Goal: Transaction & Acquisition: Download file/media

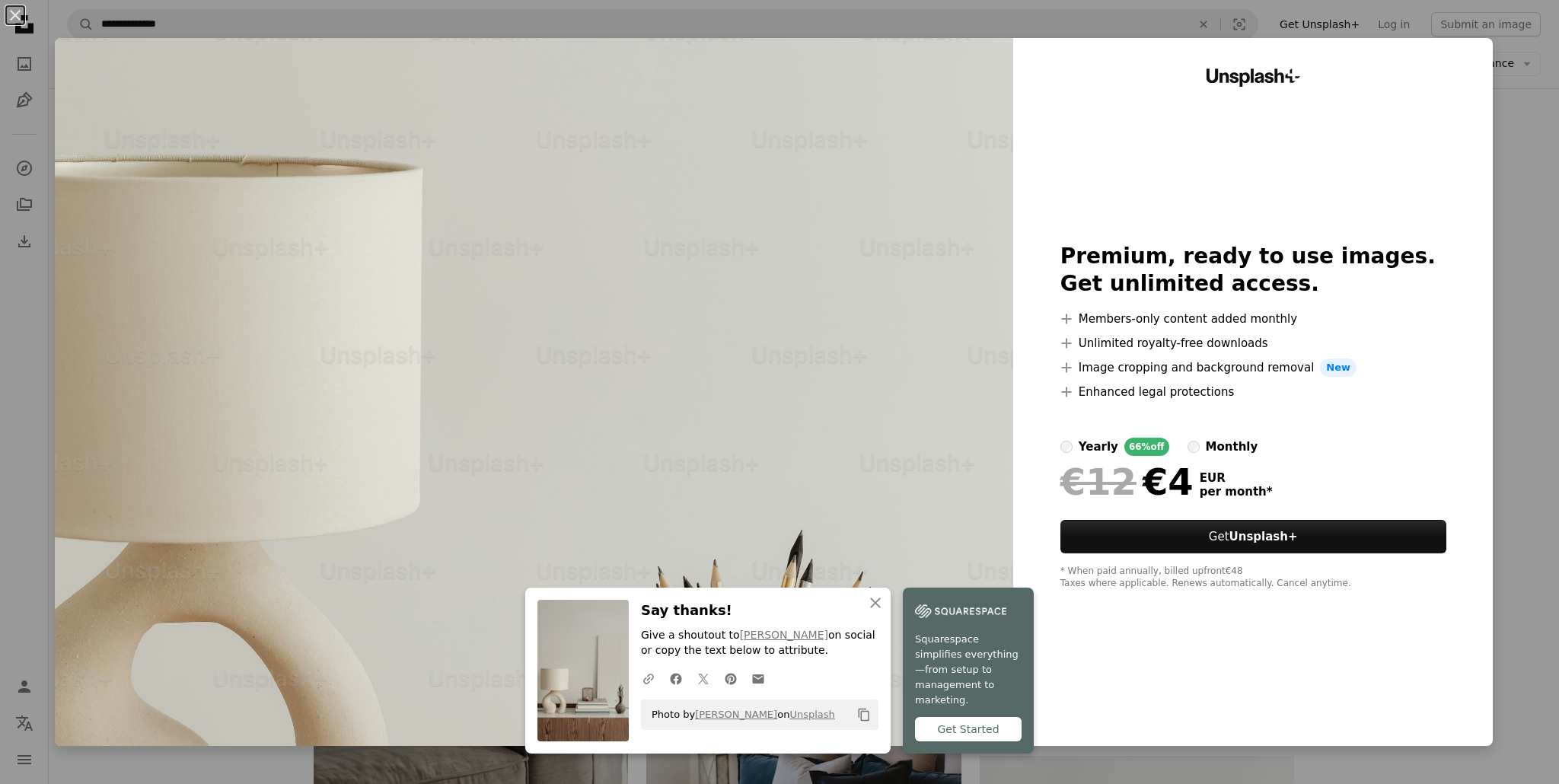
scroll to position [1551, 0]
click at [1543, 165] on div "An X shape An X shape Close Say thanks! Give a shoutout to [PERSON_NAME] on soc…" at bounding box center [779, 392] width 1559 height 784
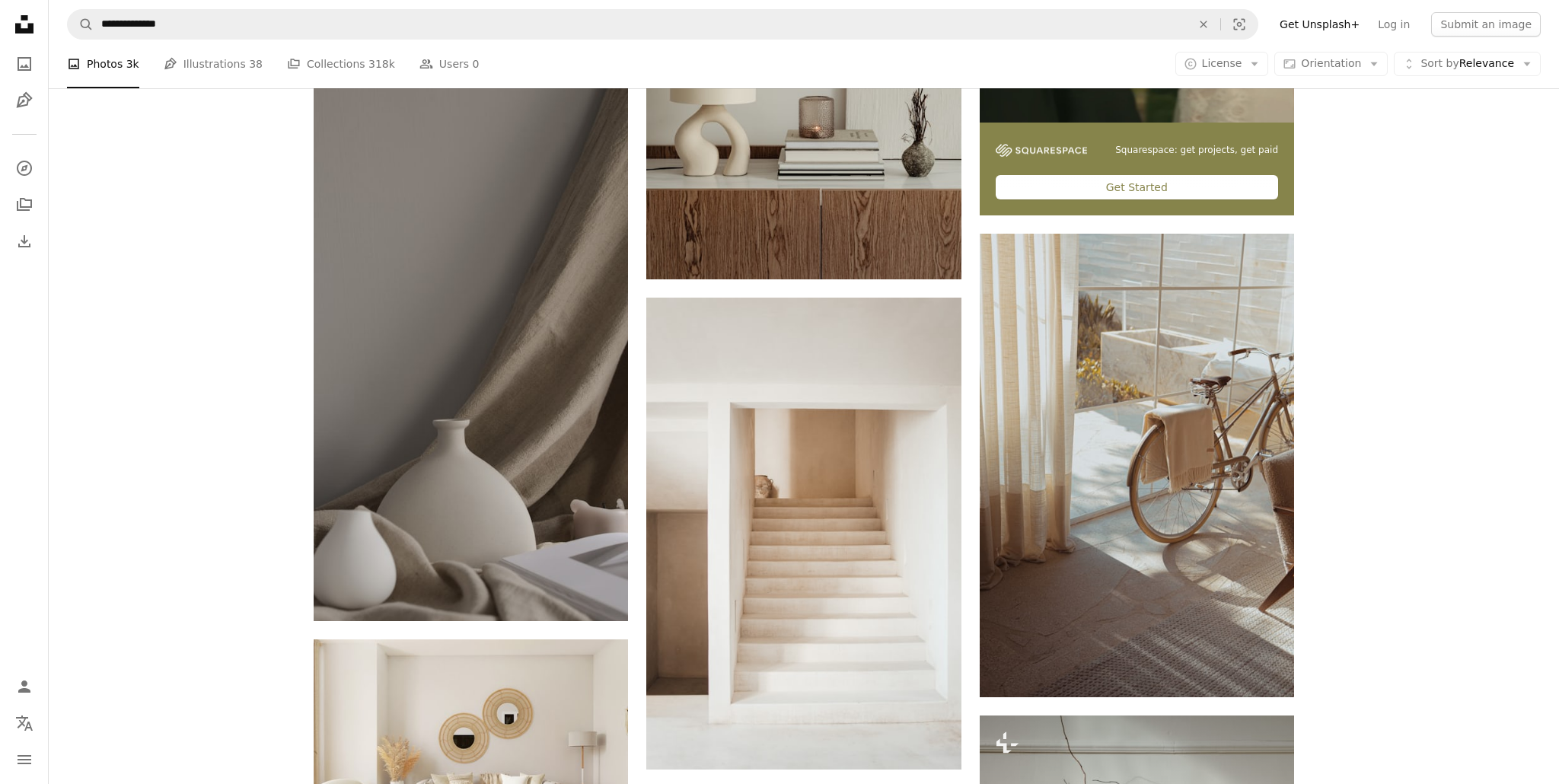
scroll to position [639, 0]
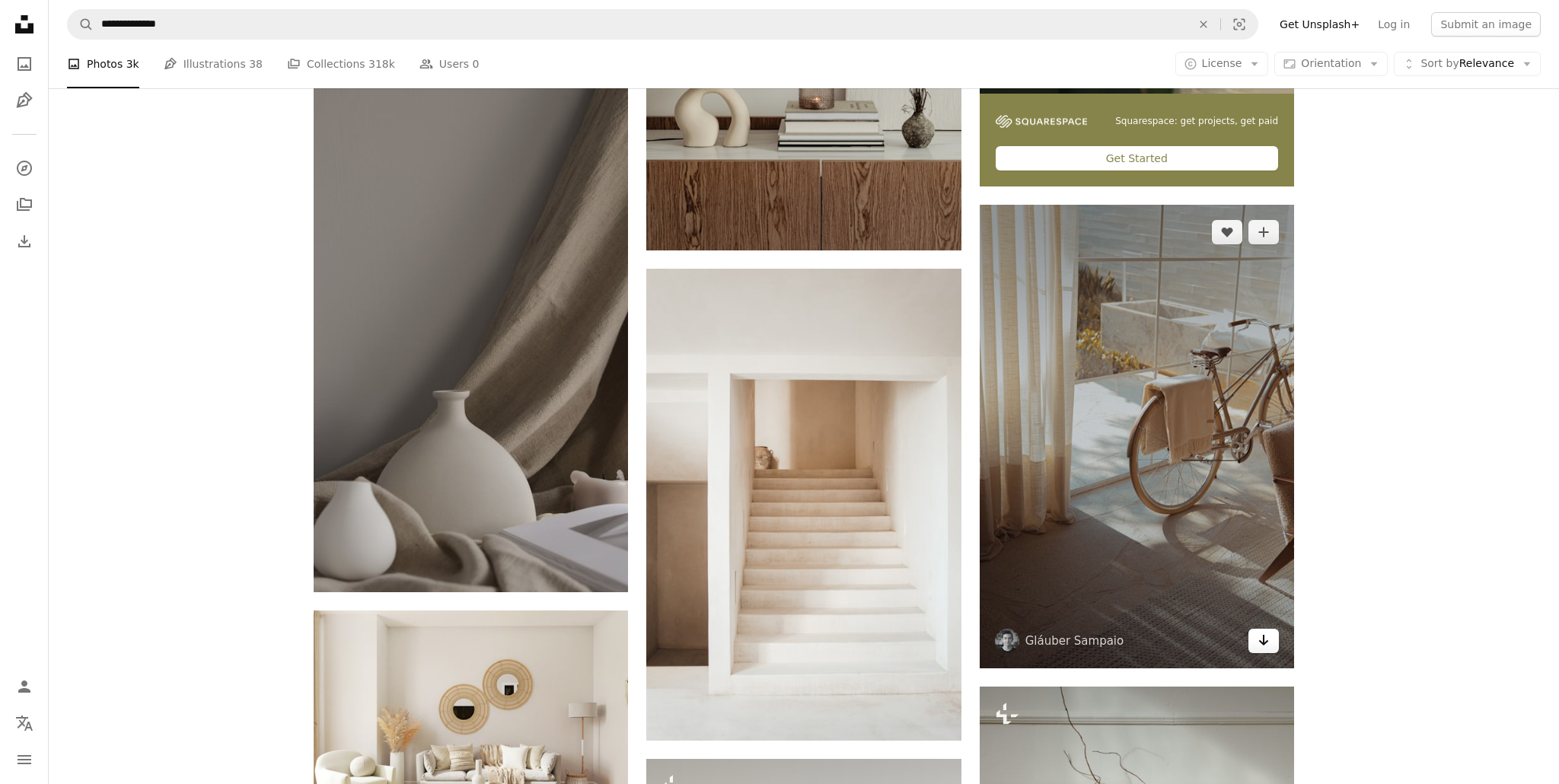
click at [1263, 646] on icon "Arrow pointing down" at bounding box center [1263, 640] width 12 height 18
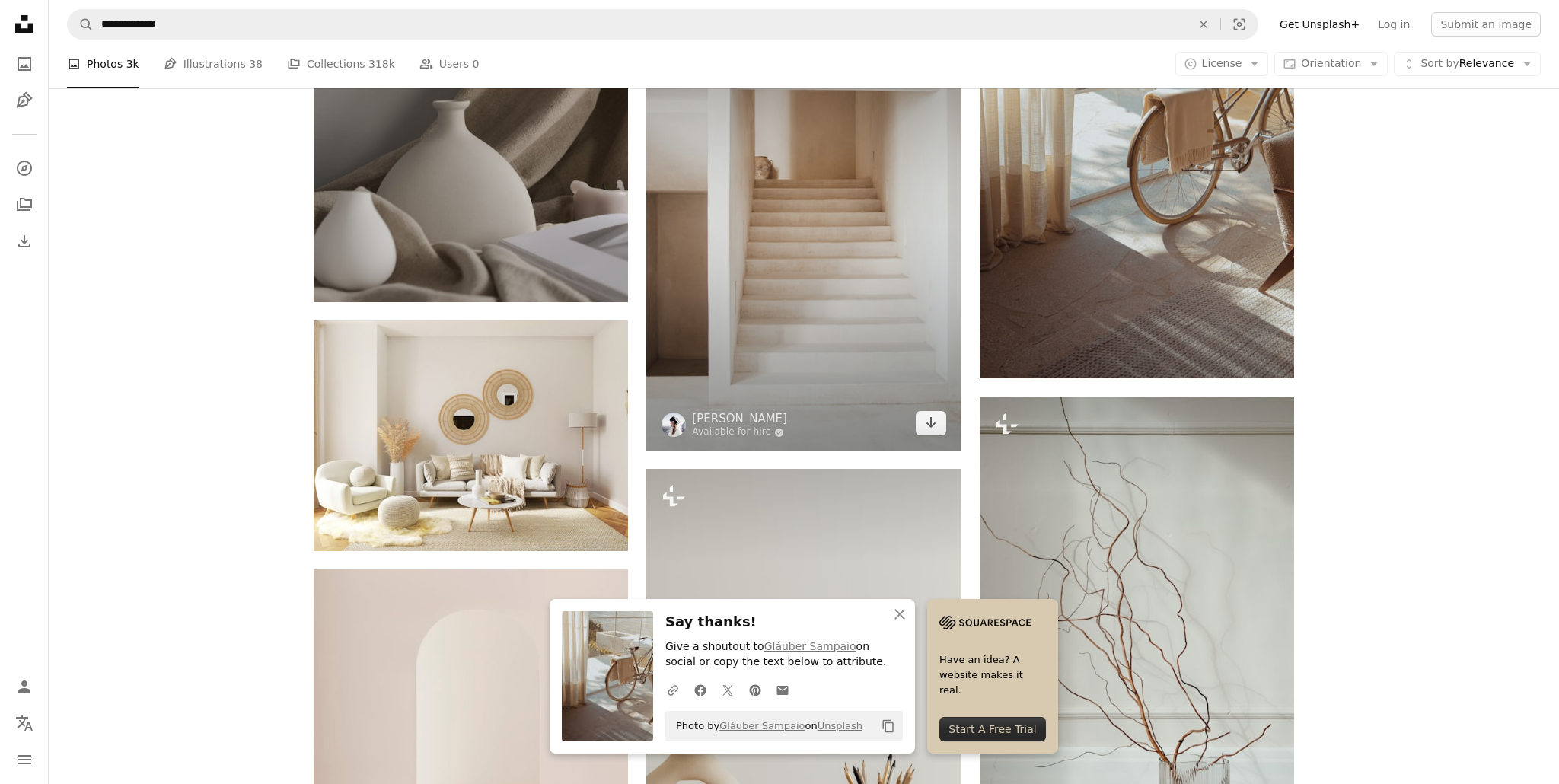
scroll to position [931, 0]
click at [931, 421] on icon "Arrow pointing down" at bounding box center [930, 421] width 12 height 18
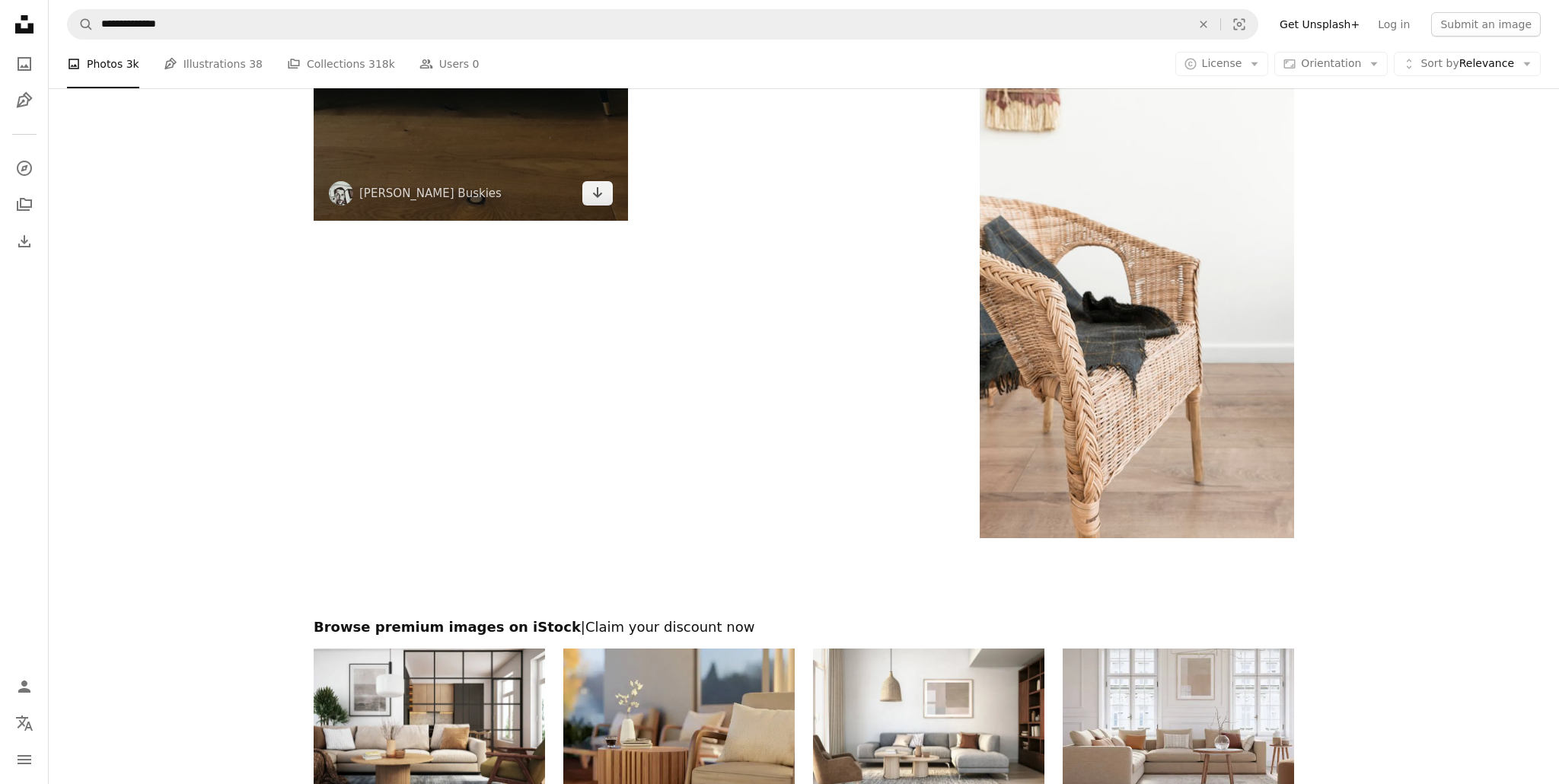
scroll to position [3191, 0]
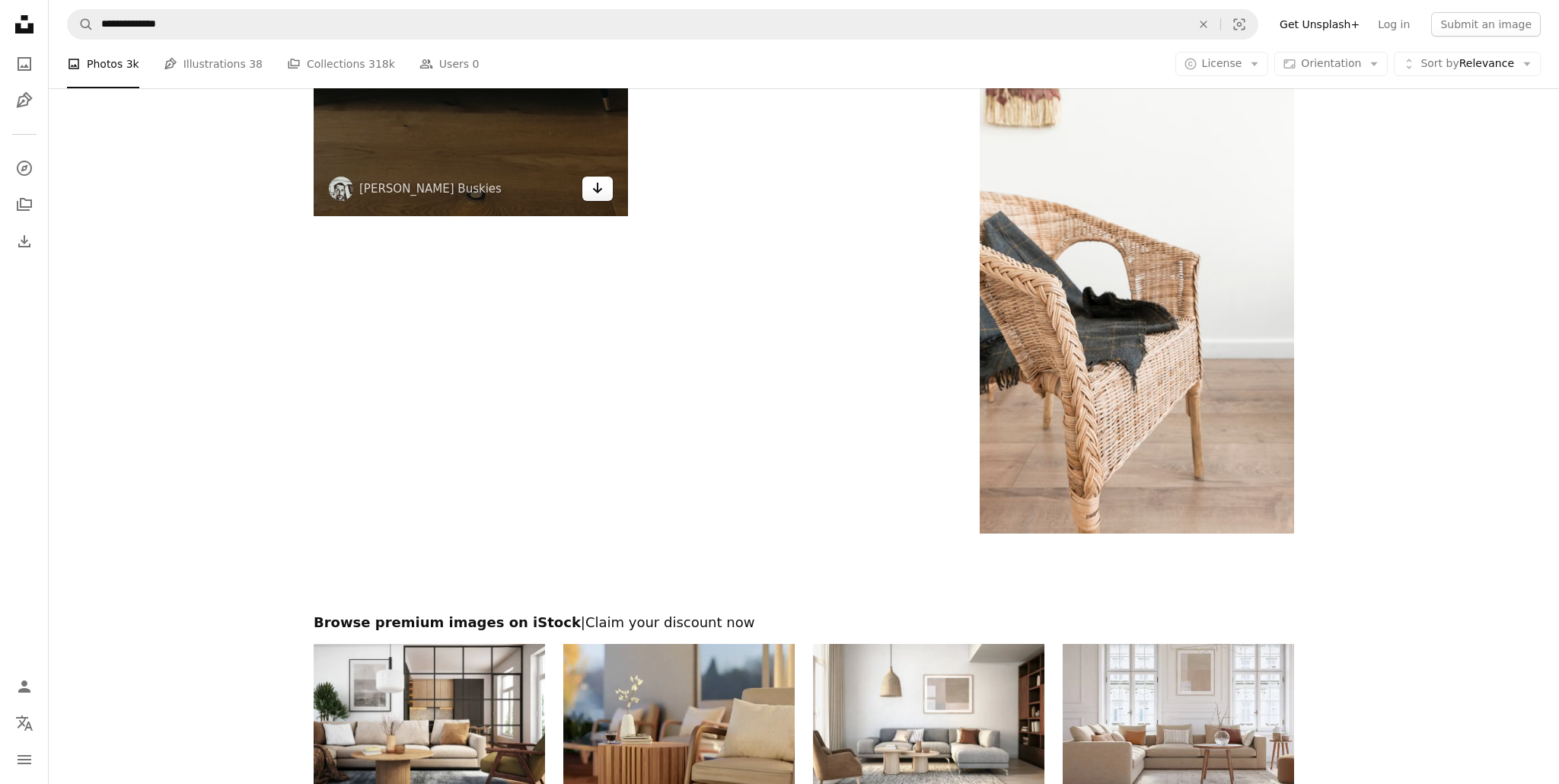
click at [604, 193] on link "Arrow pointing down" at bounding box center [597, 188] width 31 height 24
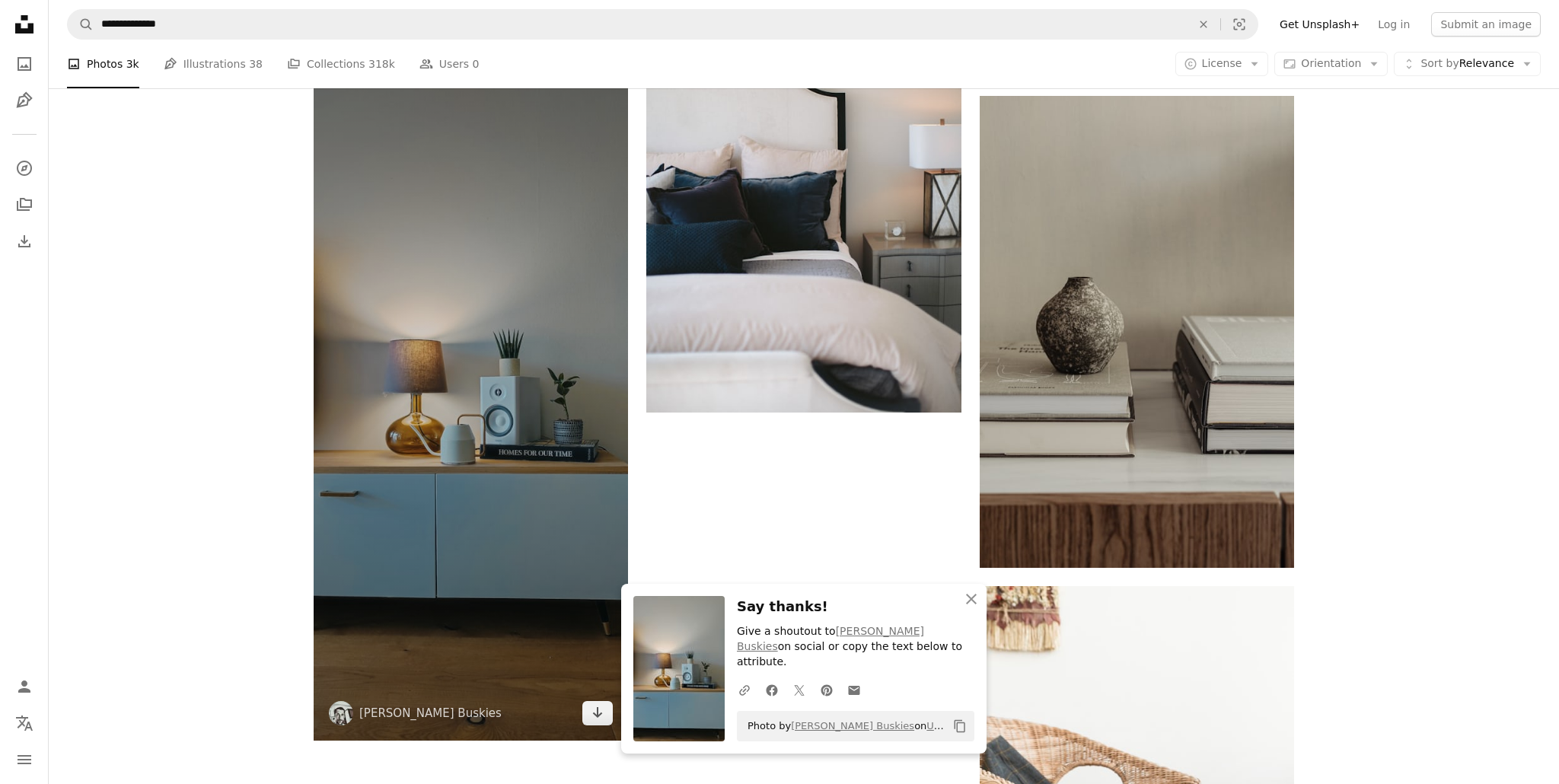
scroll to position [2587, 0]
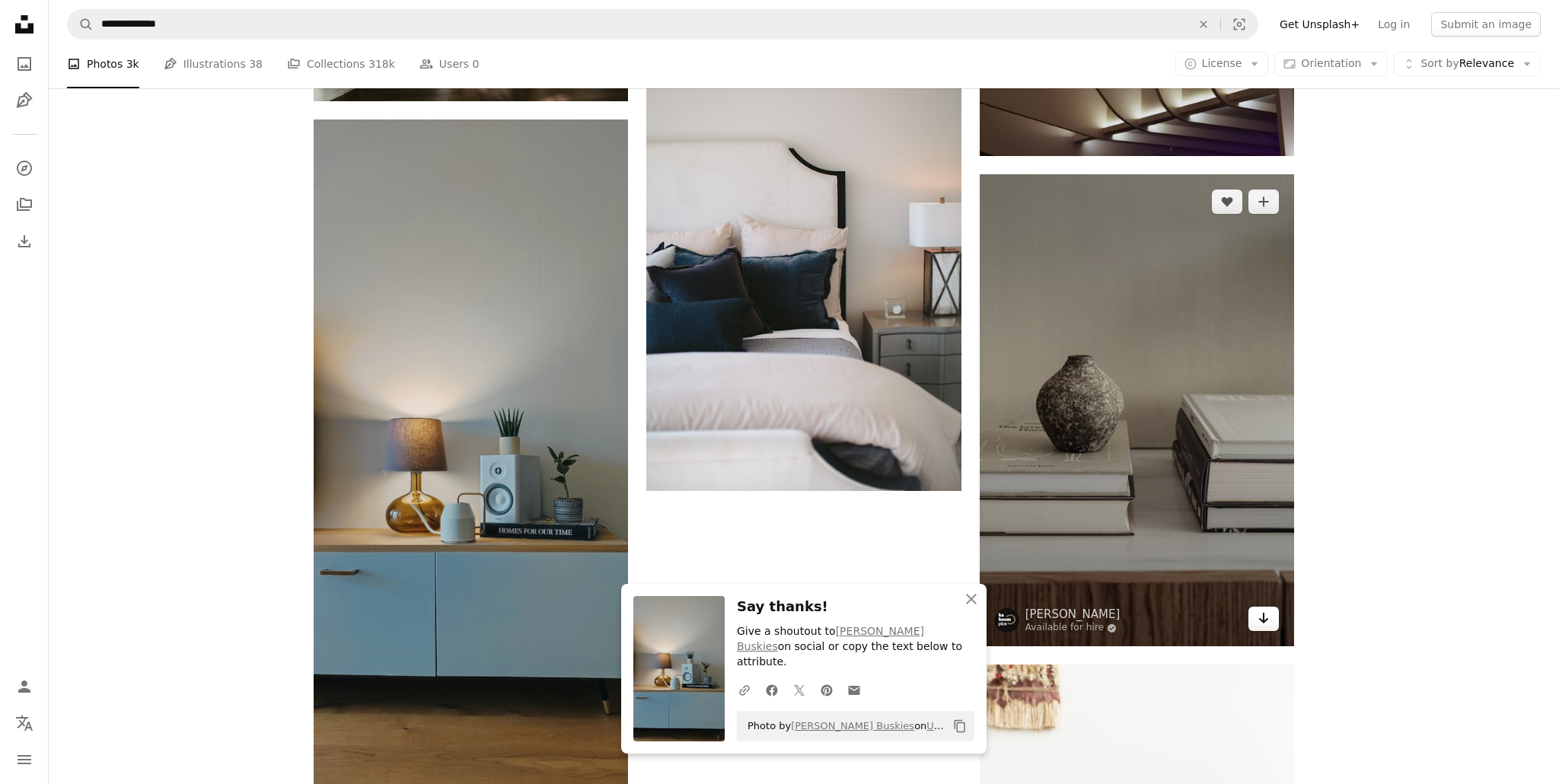
click at [1265, 615] on icon "Arrow pointing down" at bounding box center [1263, 618] width 12 height 18
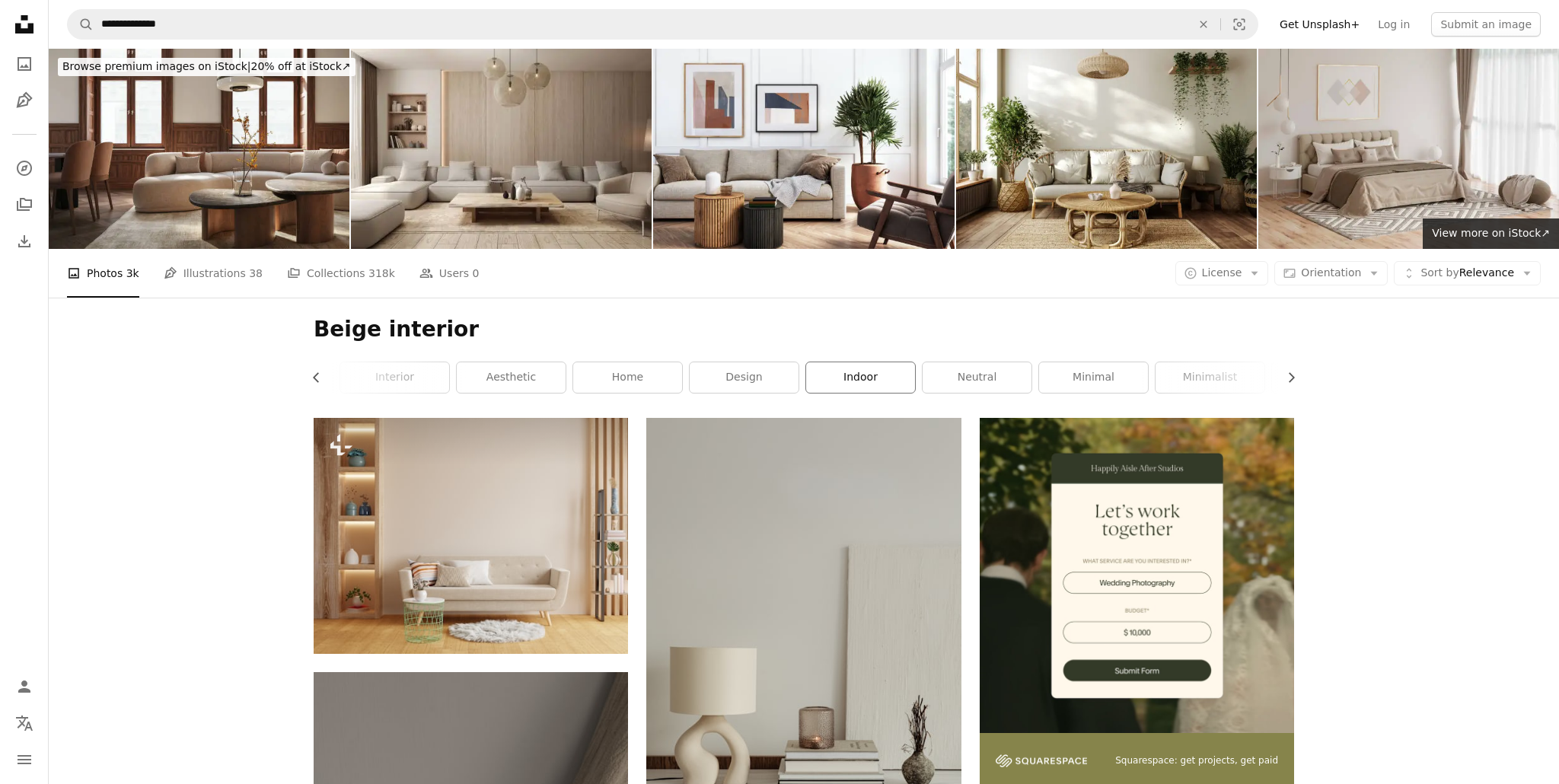
scroll to position [0, 178]
click at [1115, 386] on link "minimalist" at bounding box center [1123, 378] width 109 height 31
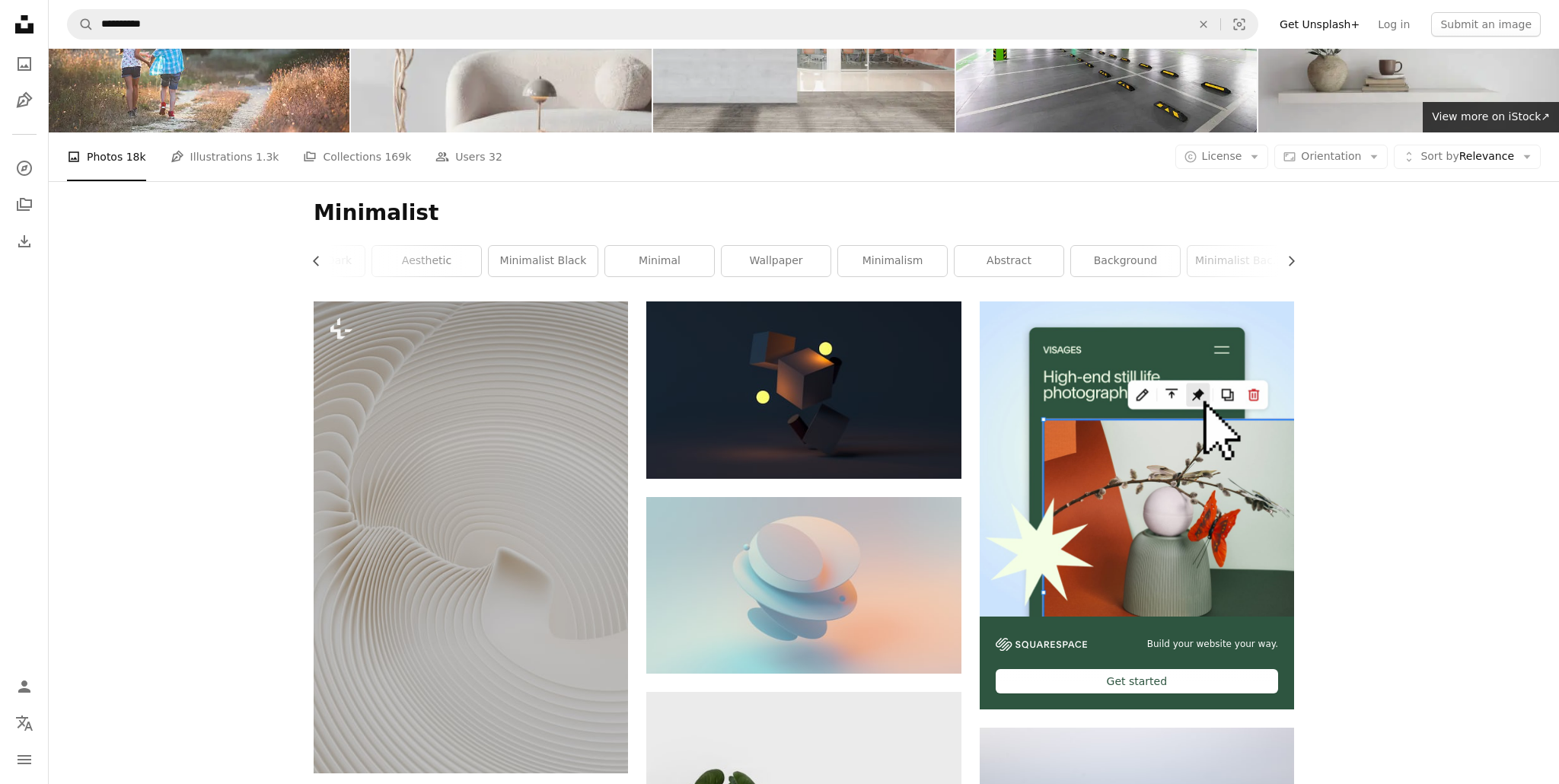
scroll to position [112, 0]
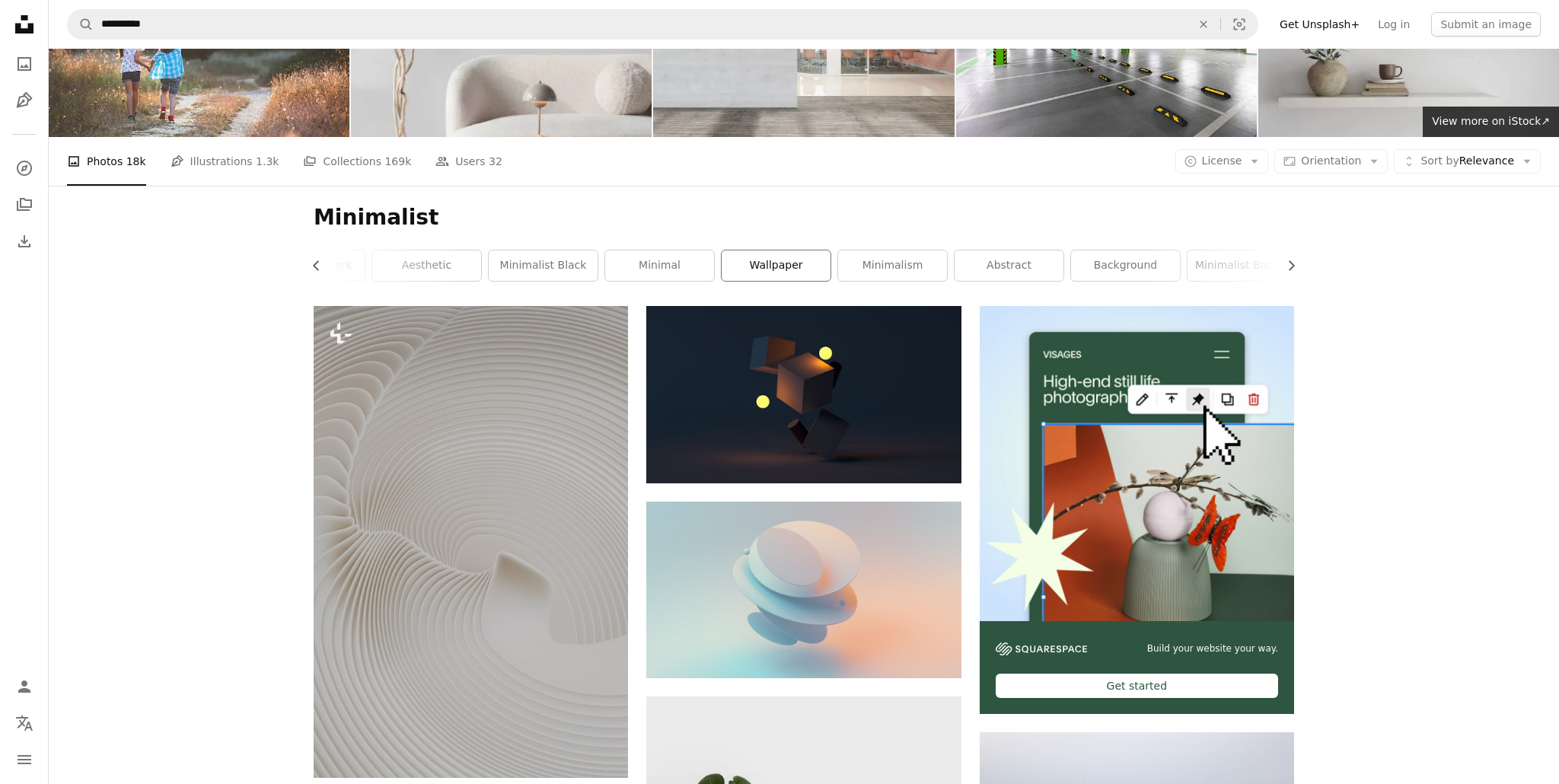
click at [789, 265] on link "wallpaper" at bounding box center [776, 265] width 109 height 31
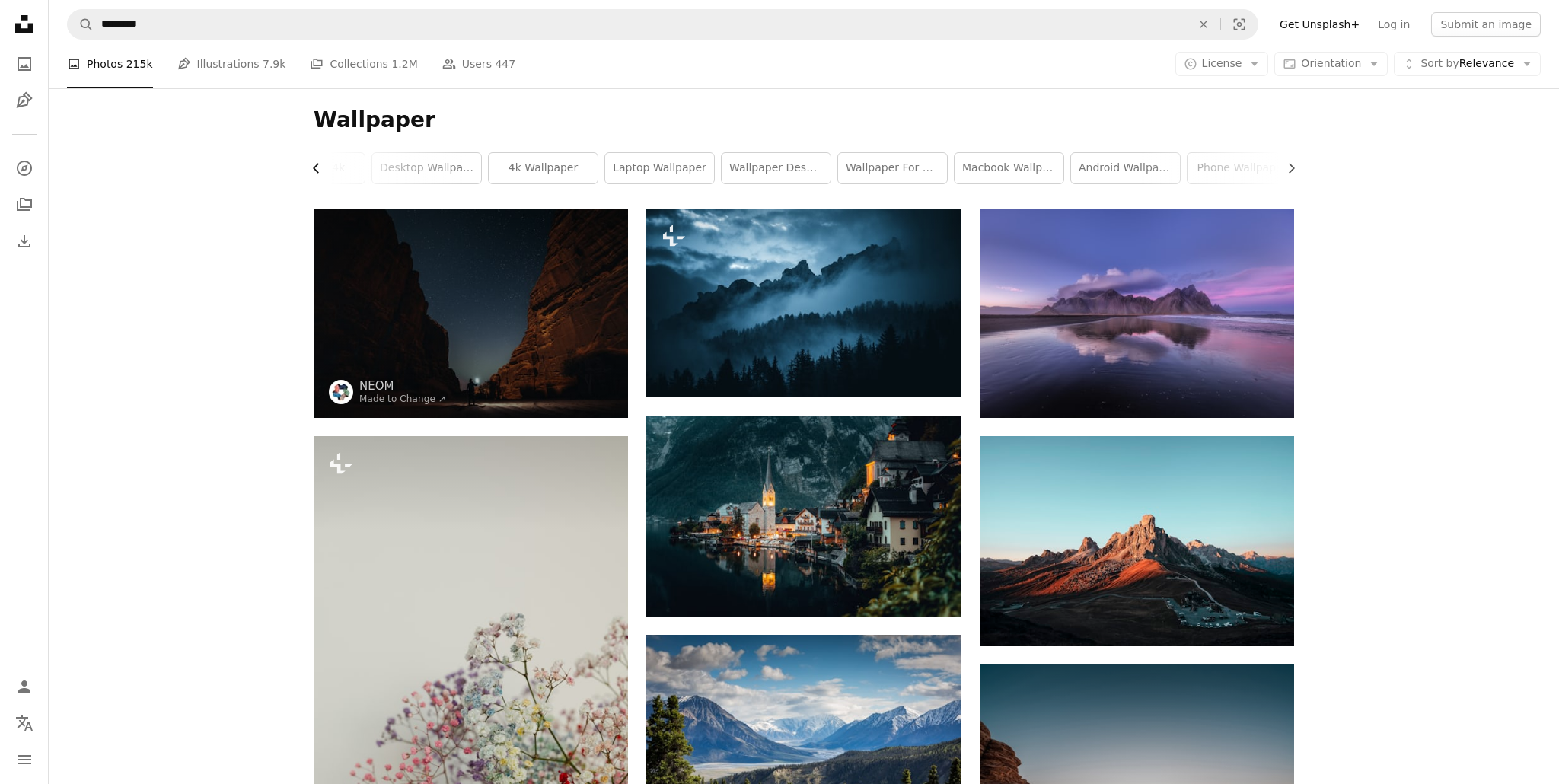
click at [315, 172] on icon "Chevron left" at bounding box center [316, 168] width 15 height 15
click at [315, 172] on link "desktop wallpapers" at bounding box center [369, 168] width 109 height 31
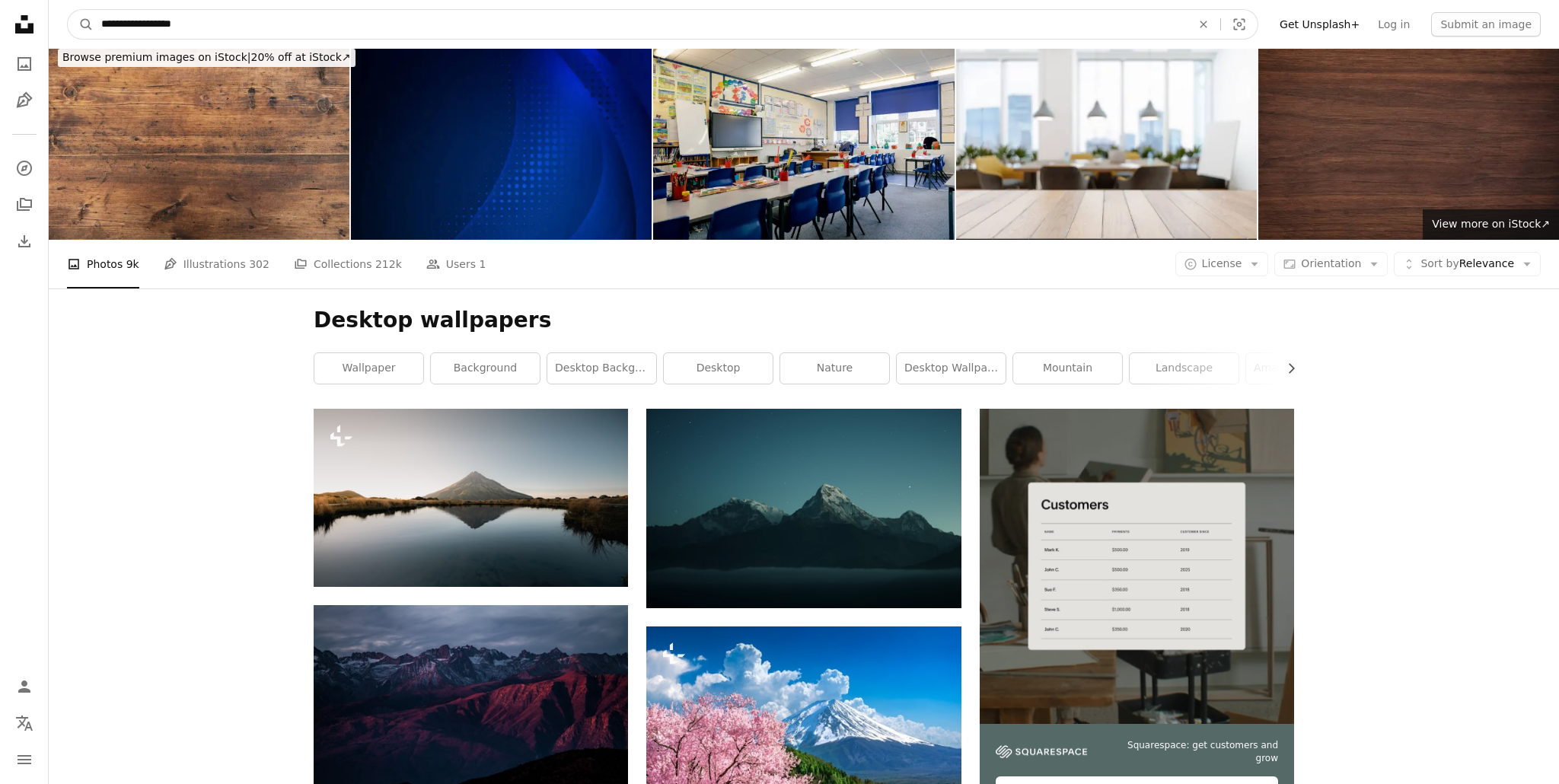
click at [184, 11] on input "**********" at bounding box center [639, 24] width 1093 height 29
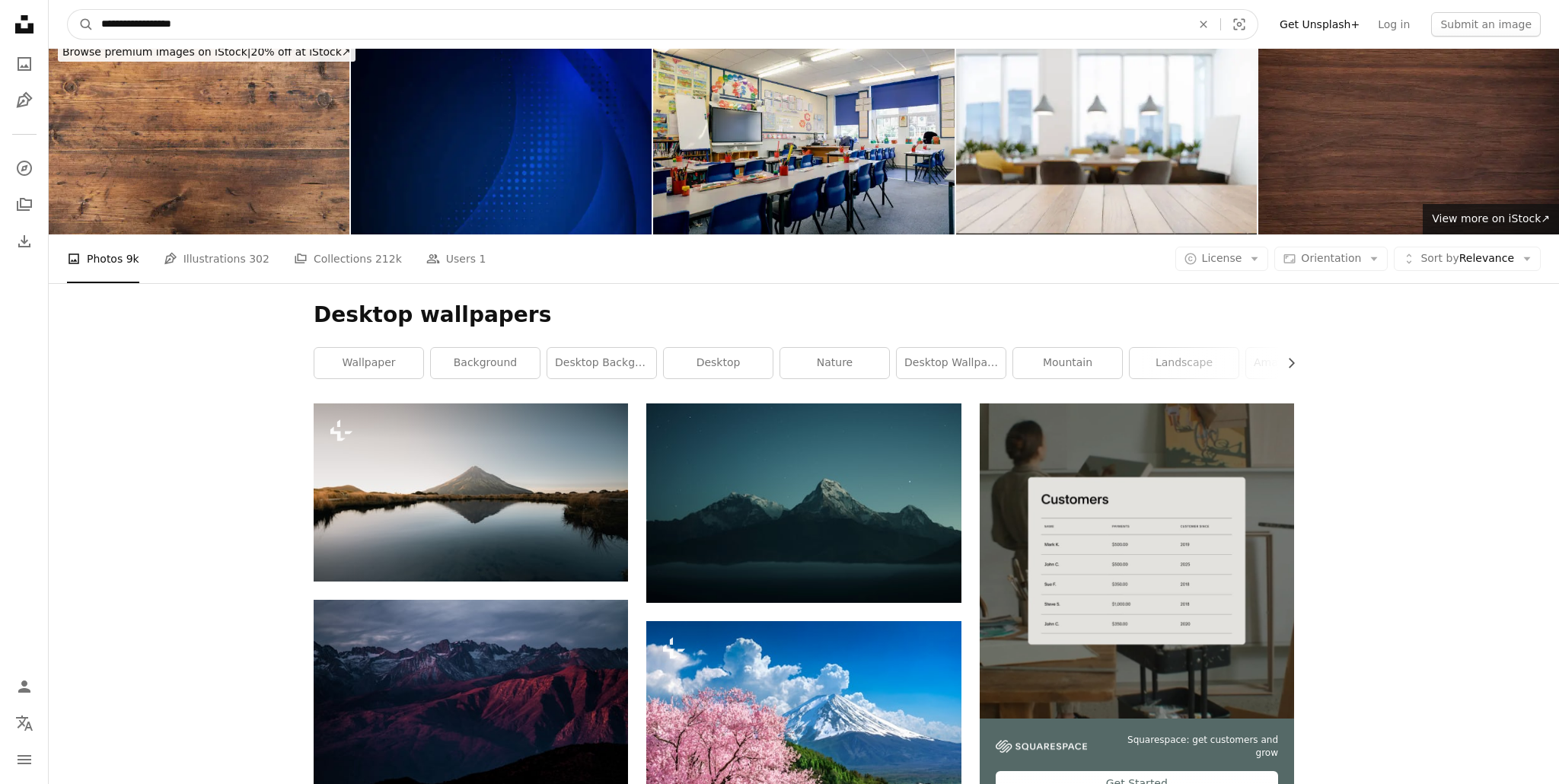
click at [182, 21] on input "**********" at bounding box center [639, 24] width 1093 height 29
click at [186, 24] on input "**********" at bounding box center [639, 24] width 1093 height 29
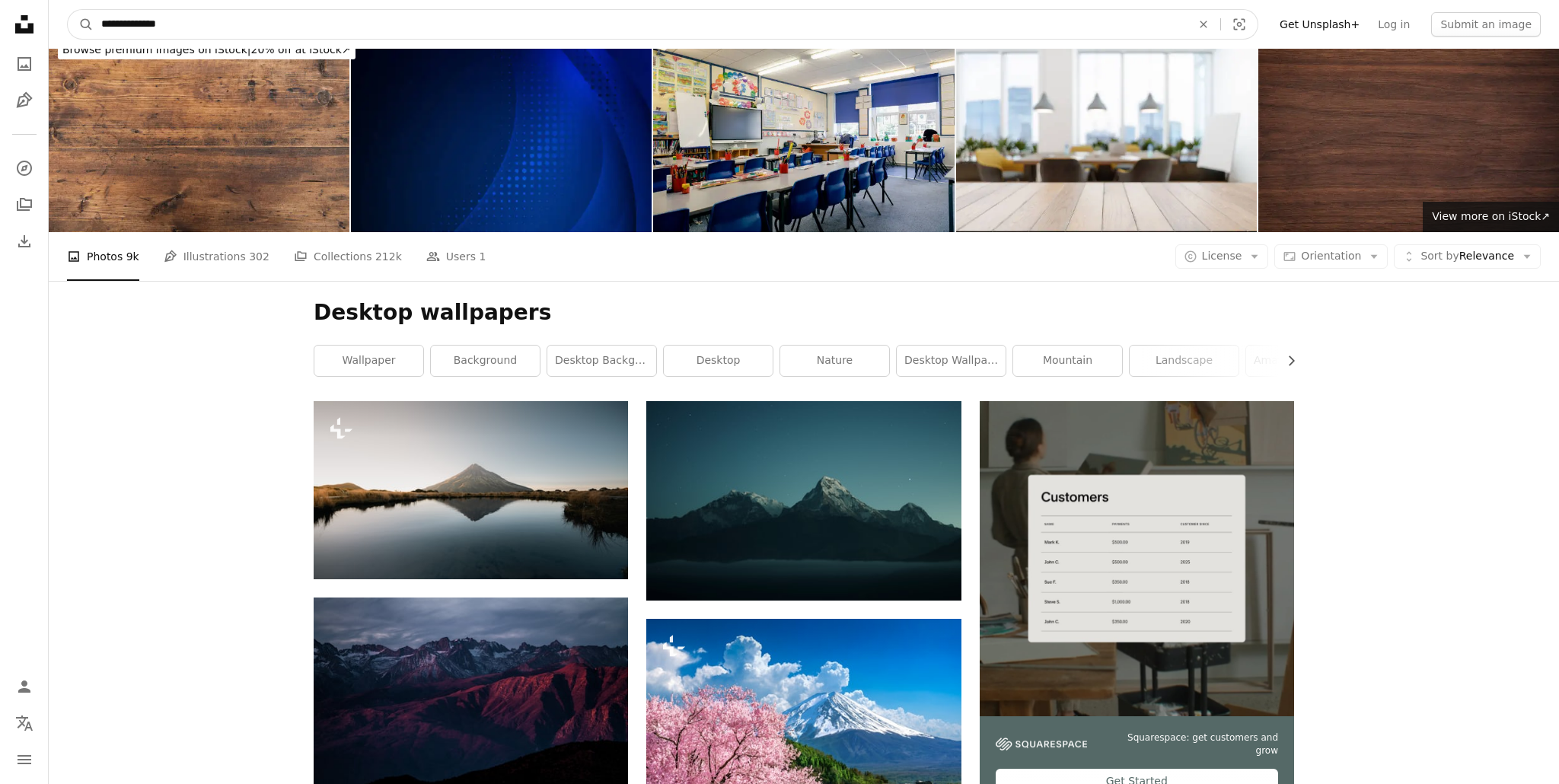
type input "**********"
click at [68, 10] on button "A magnifying glass" at bounding box center [80, 24] width 26 height 29
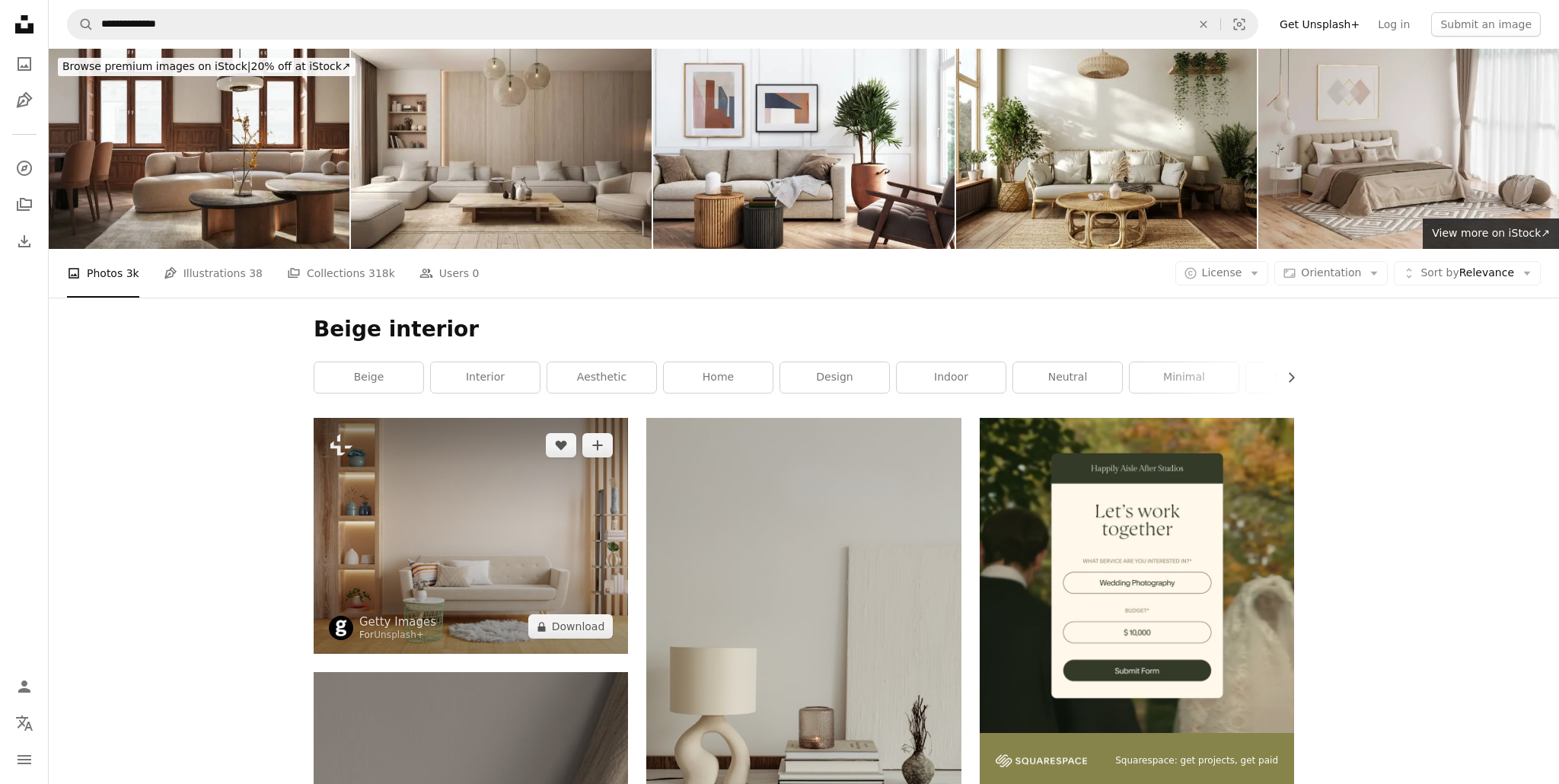
scroll to position [2, 0]
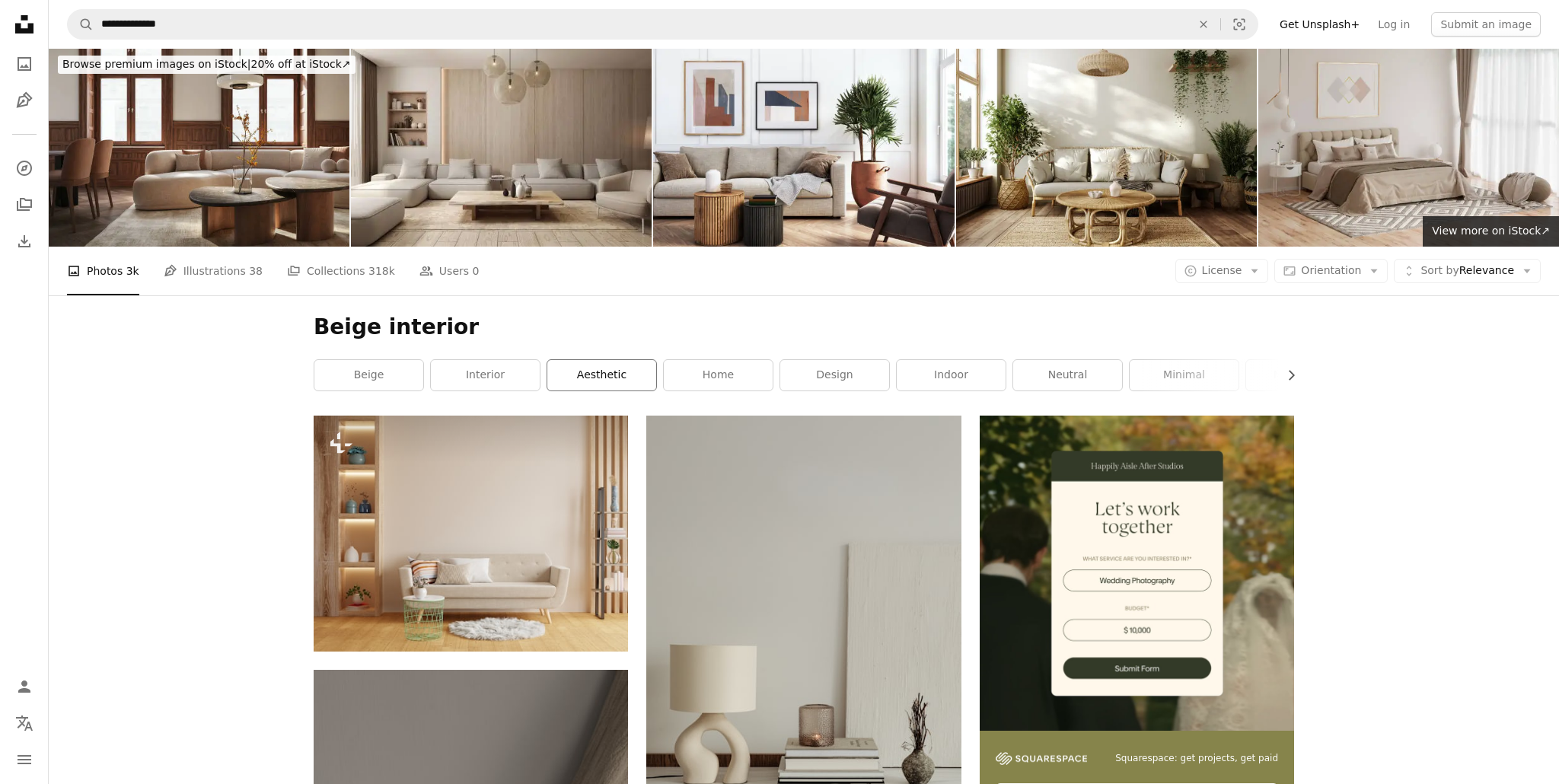
click at [610, 383] on link "aesthetic" at bounding box center [601, 375] width 109 height 31
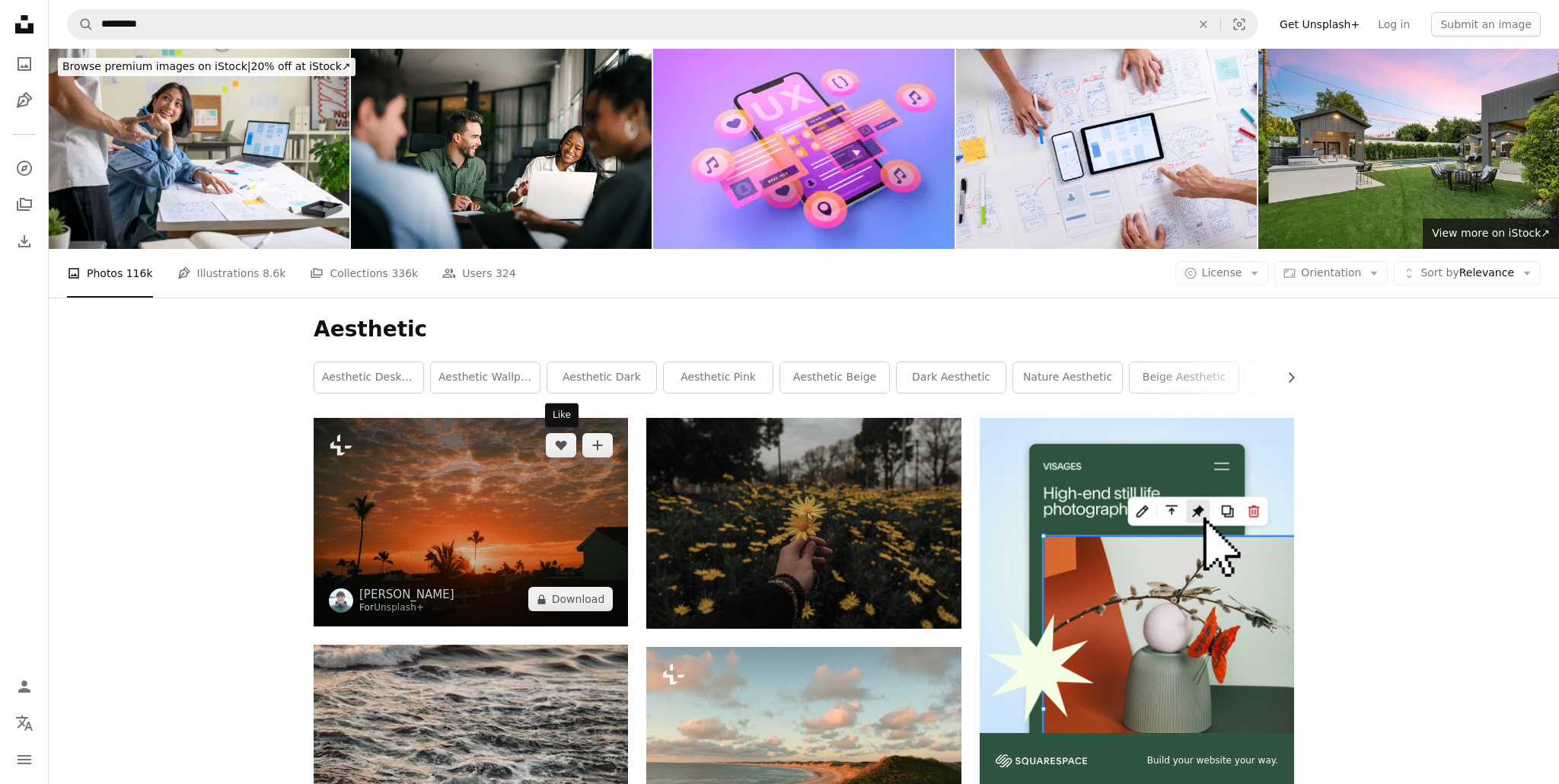
scroll to position [6, 0]
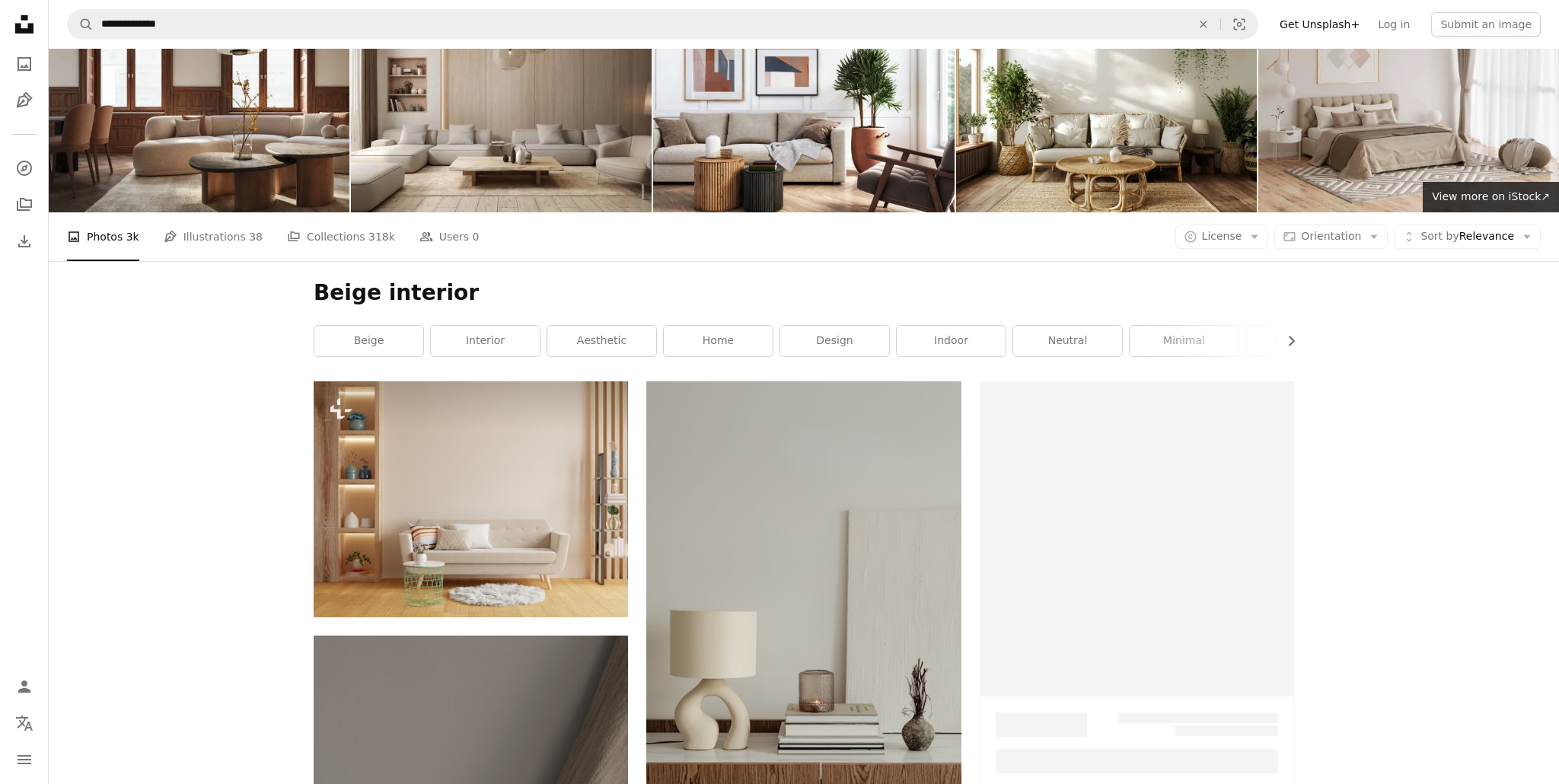
scroll to position [2, 0]
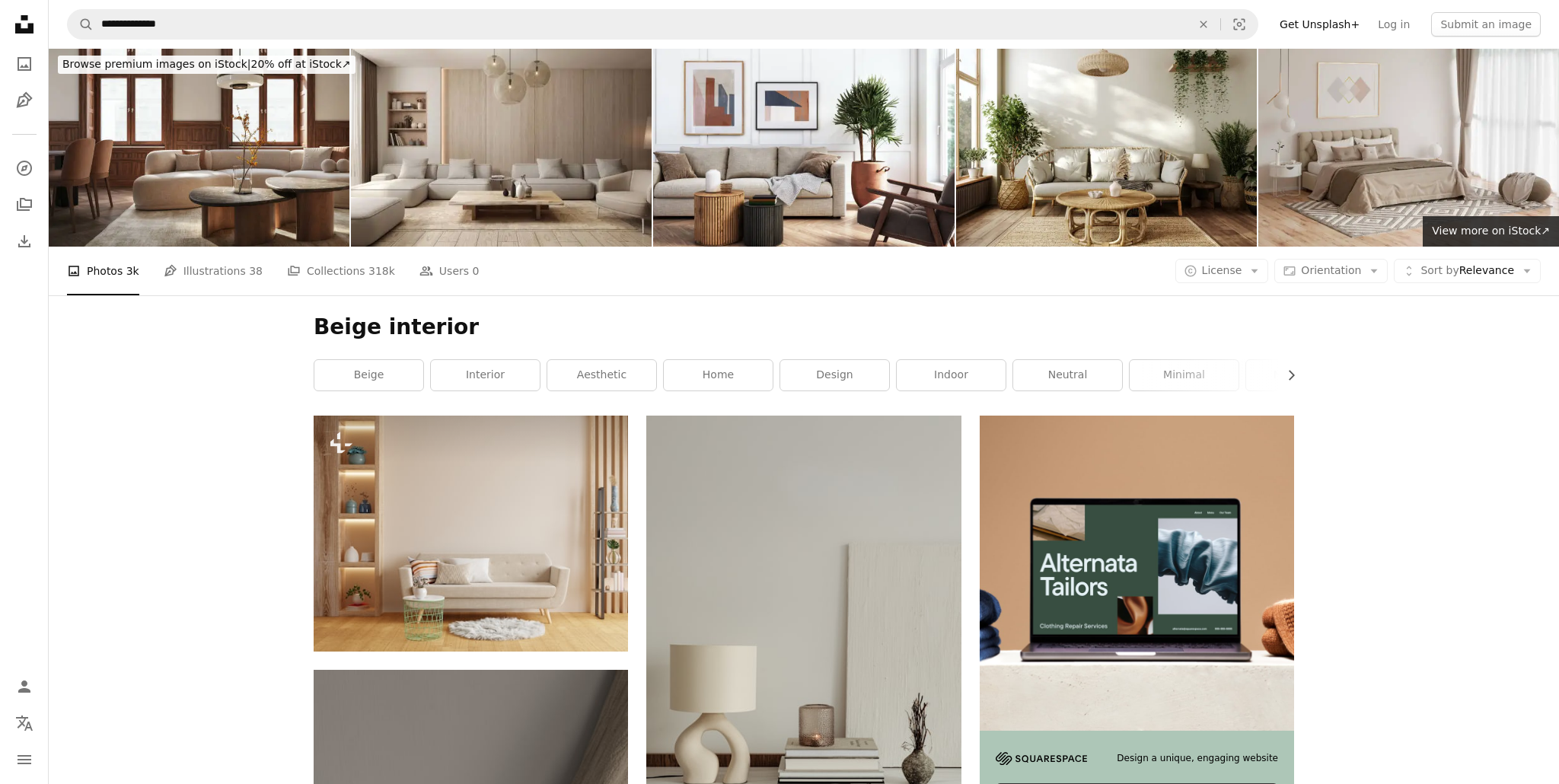
click at [107, 276] on li "A photo Photos 3k" at bounding box center [103, 271] width 73 height 49
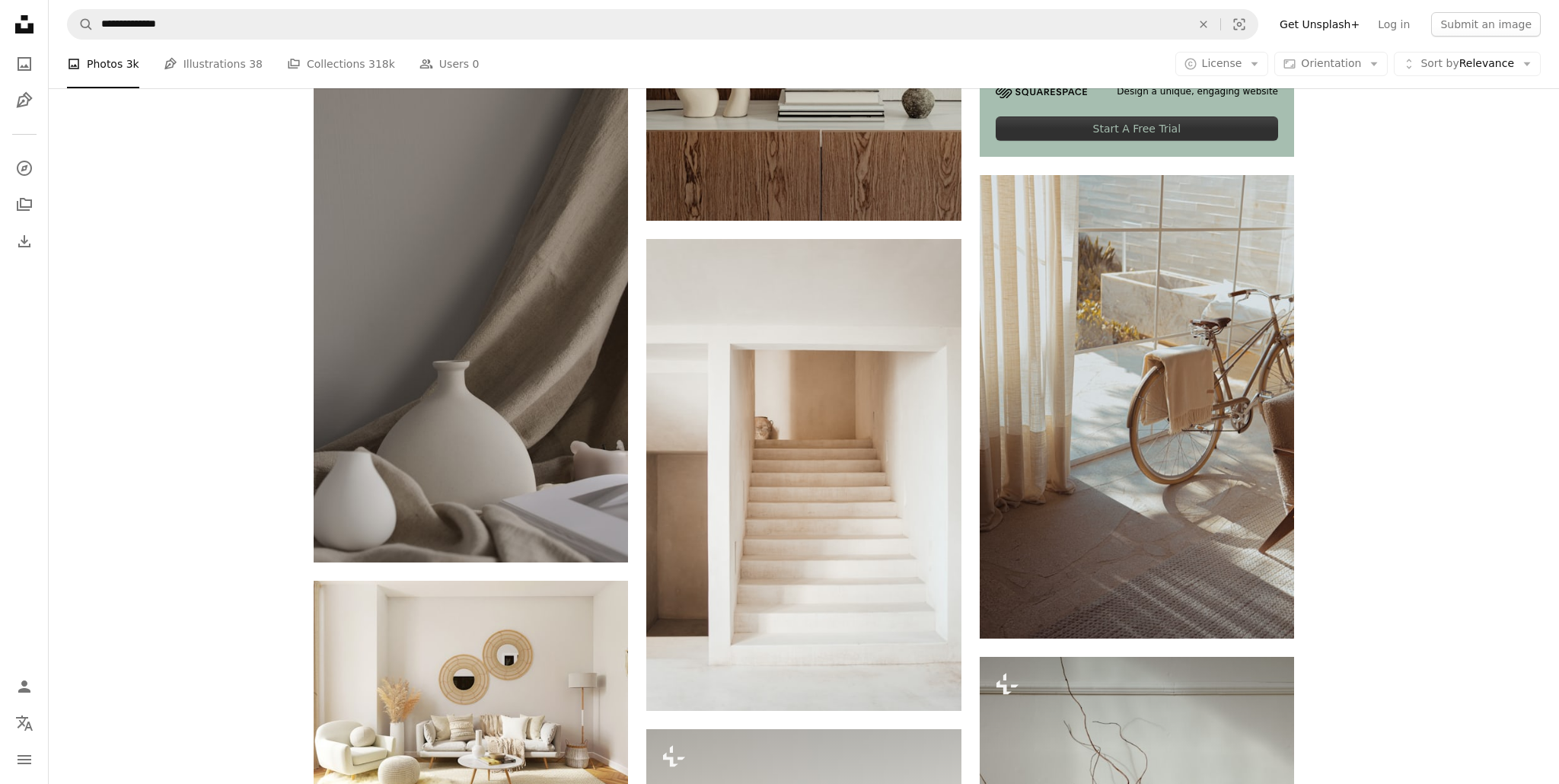
scroll to position [653, 0]
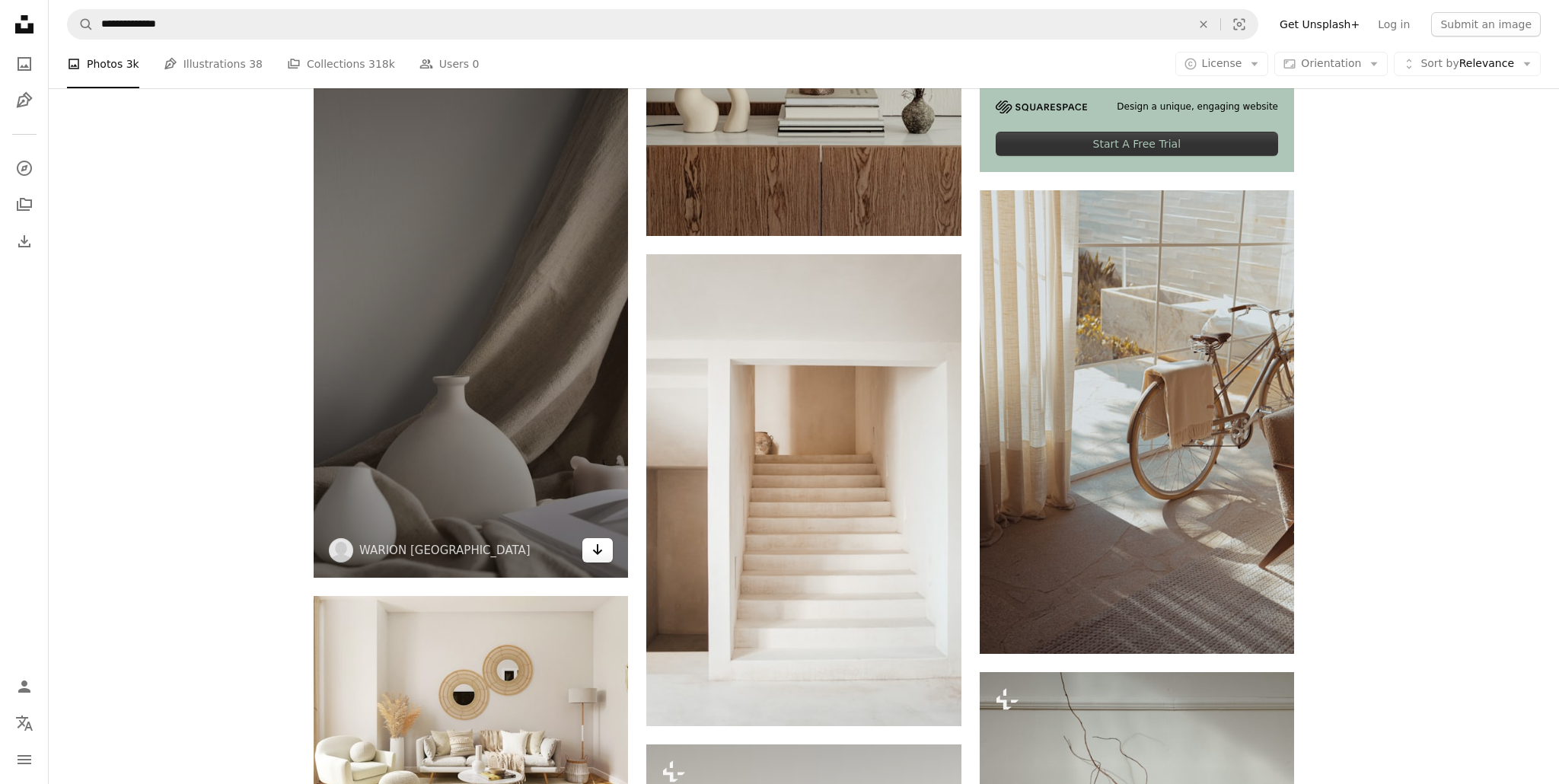
click at [596, 554] on icon "Arrow pointing down" at bounding box center [597, 549] width 12 height 18
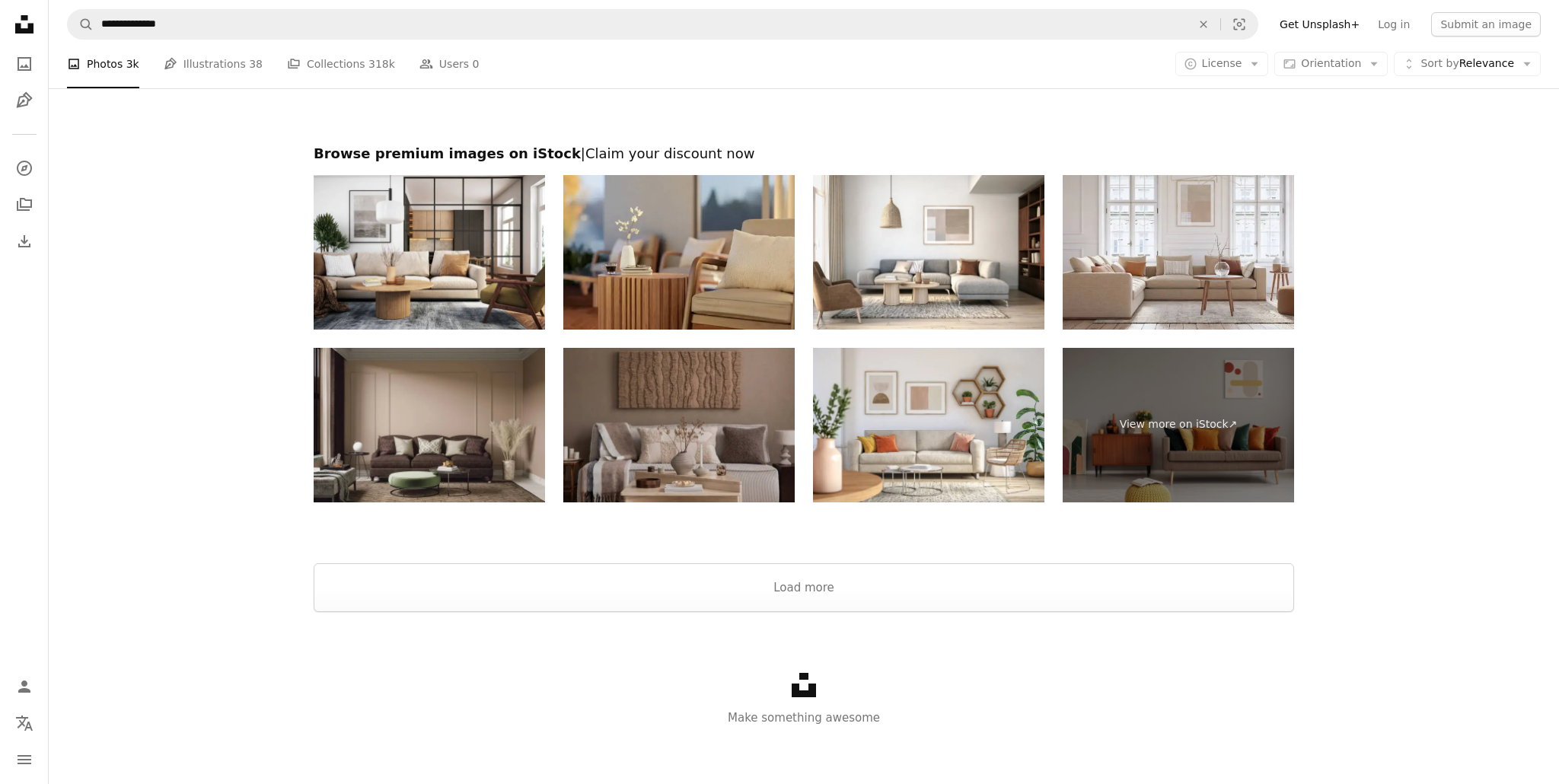
scroll to position [3663, 0]
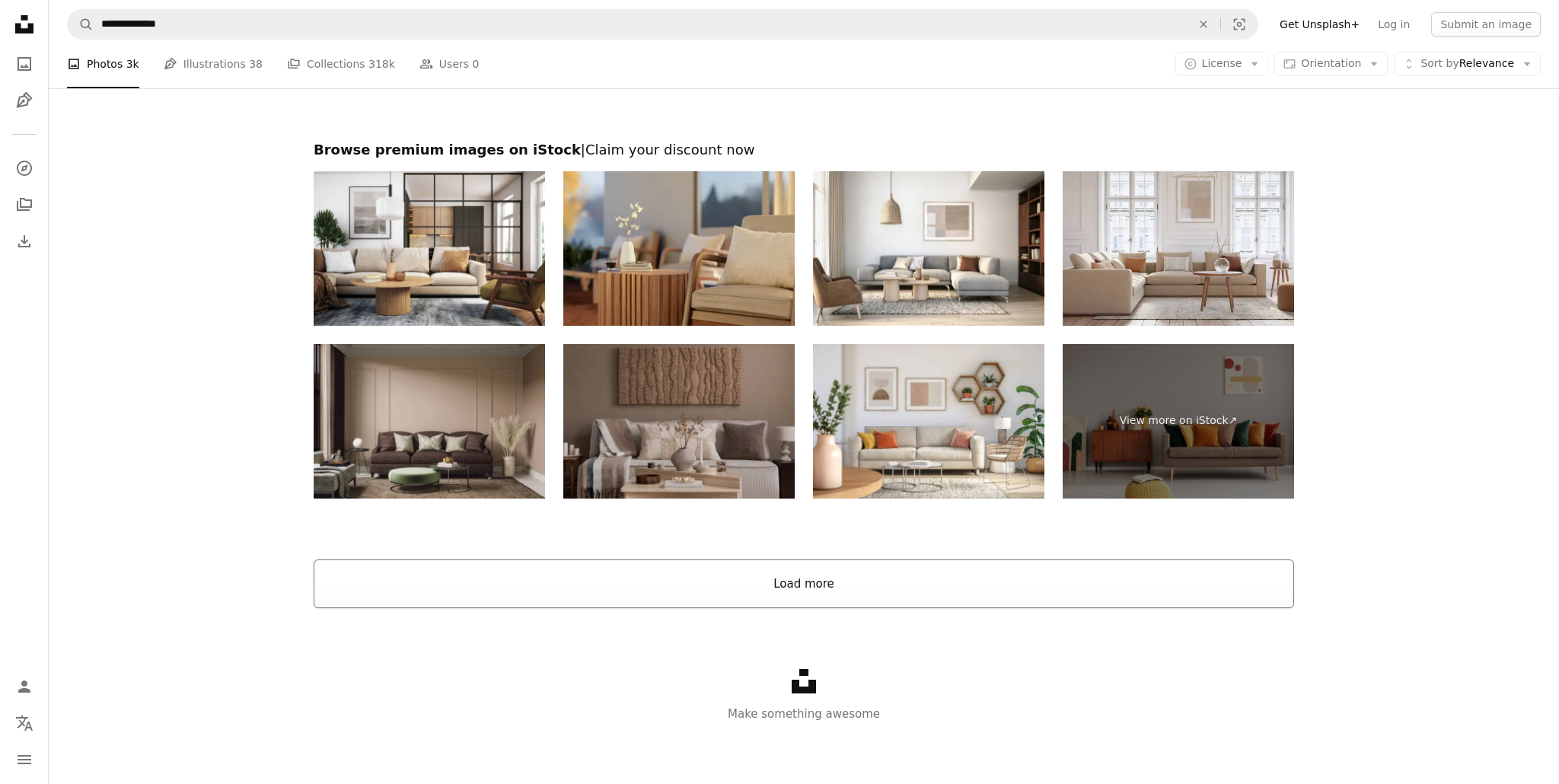
click at [853, 602] on button "Load more" at bounding box center [804, 583] width 981 height 49
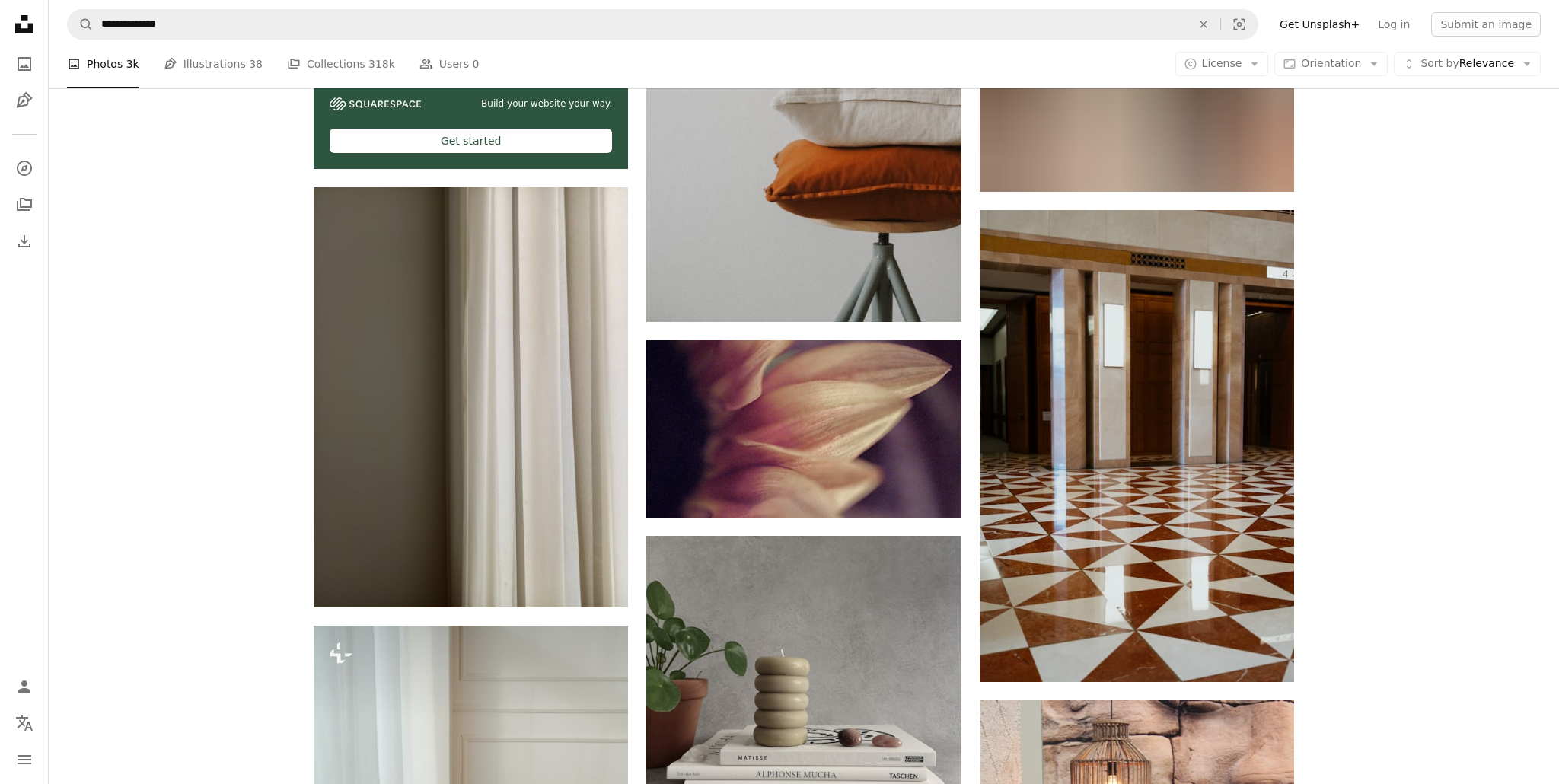
scroll to position [4611, 0]
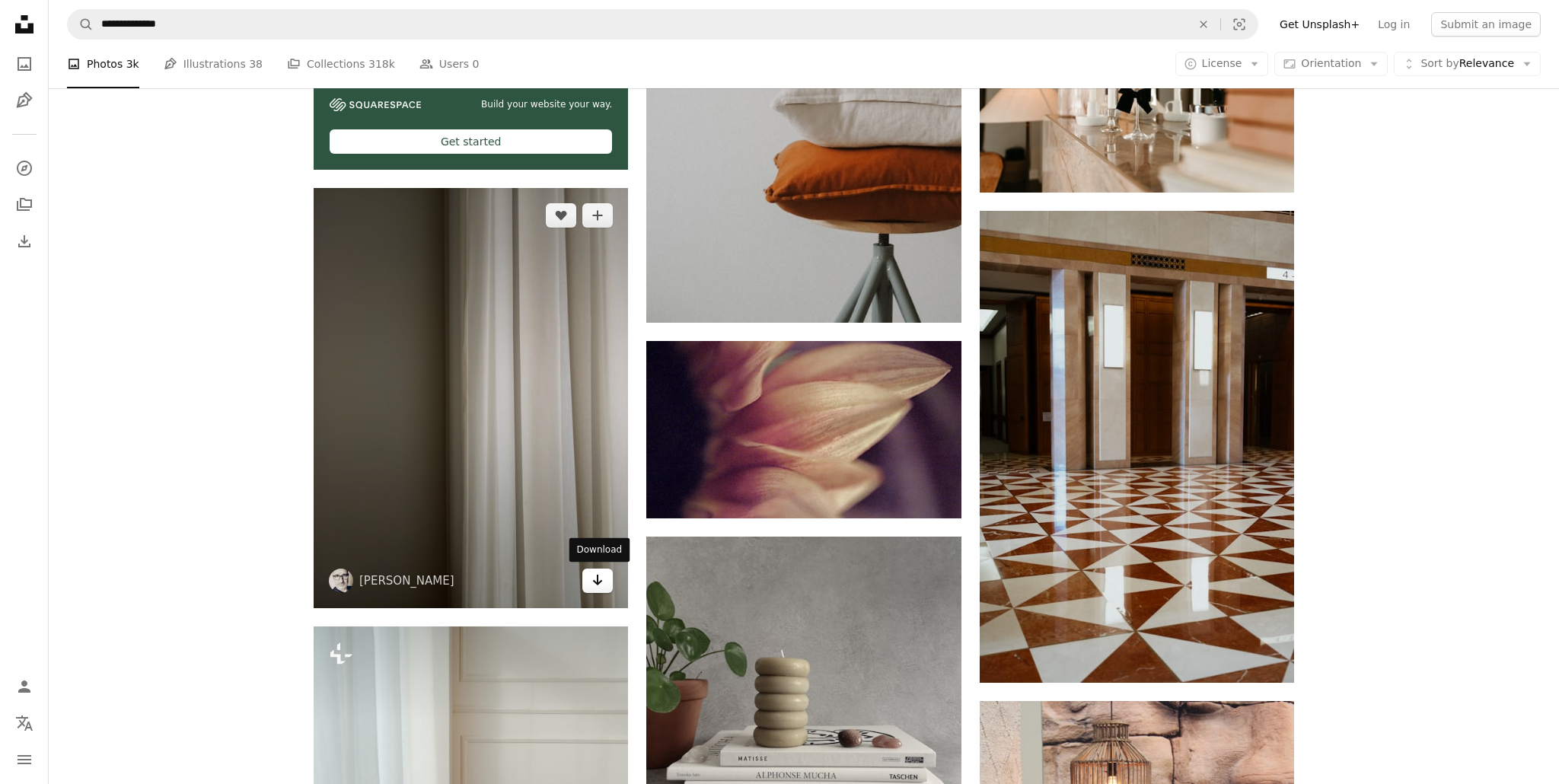
click at [596, 577] on icon "Arrow pointing down" at bounding box center [597, 580] width 12 height 18
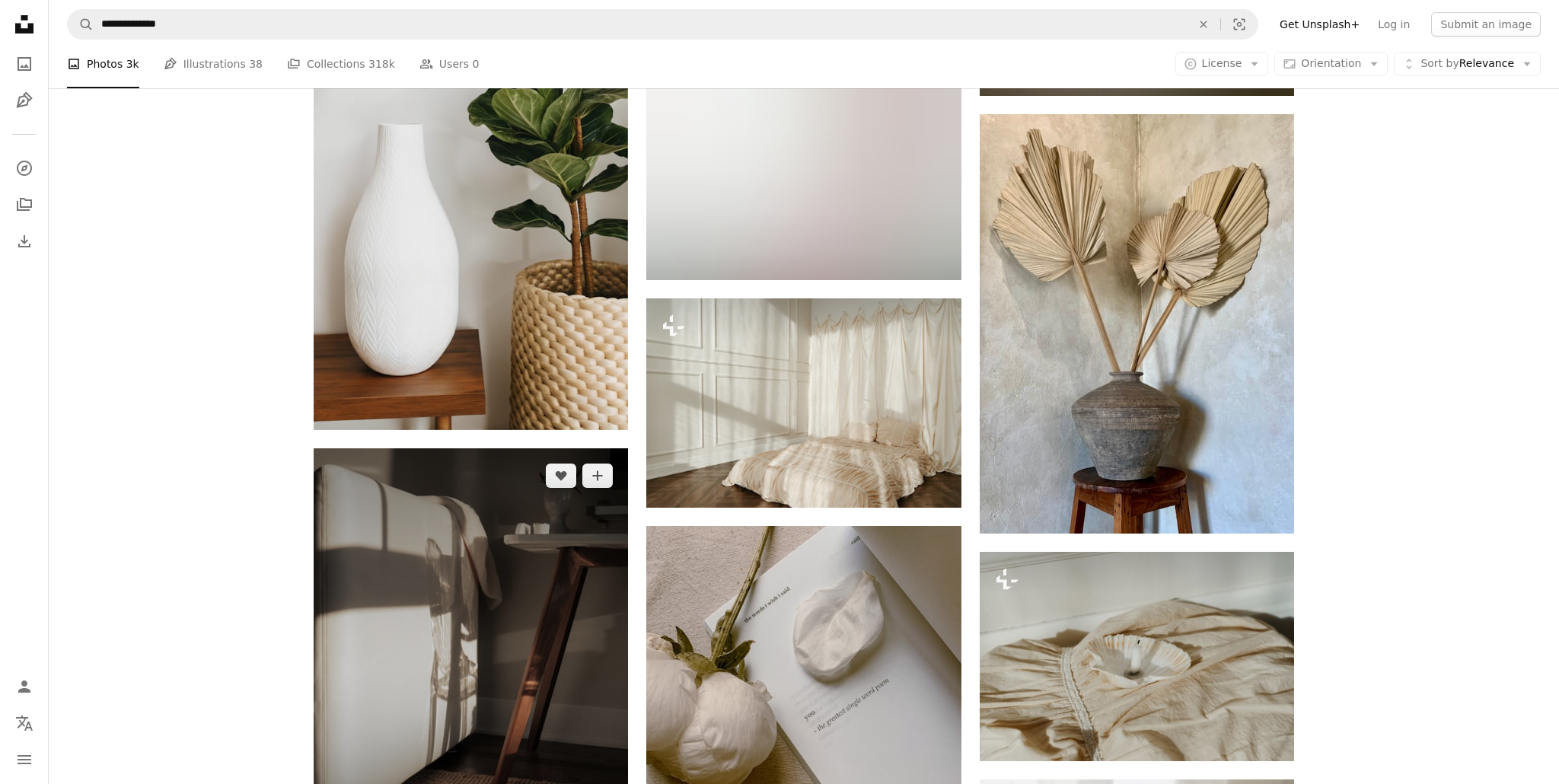
scroll to position [10708, 0]
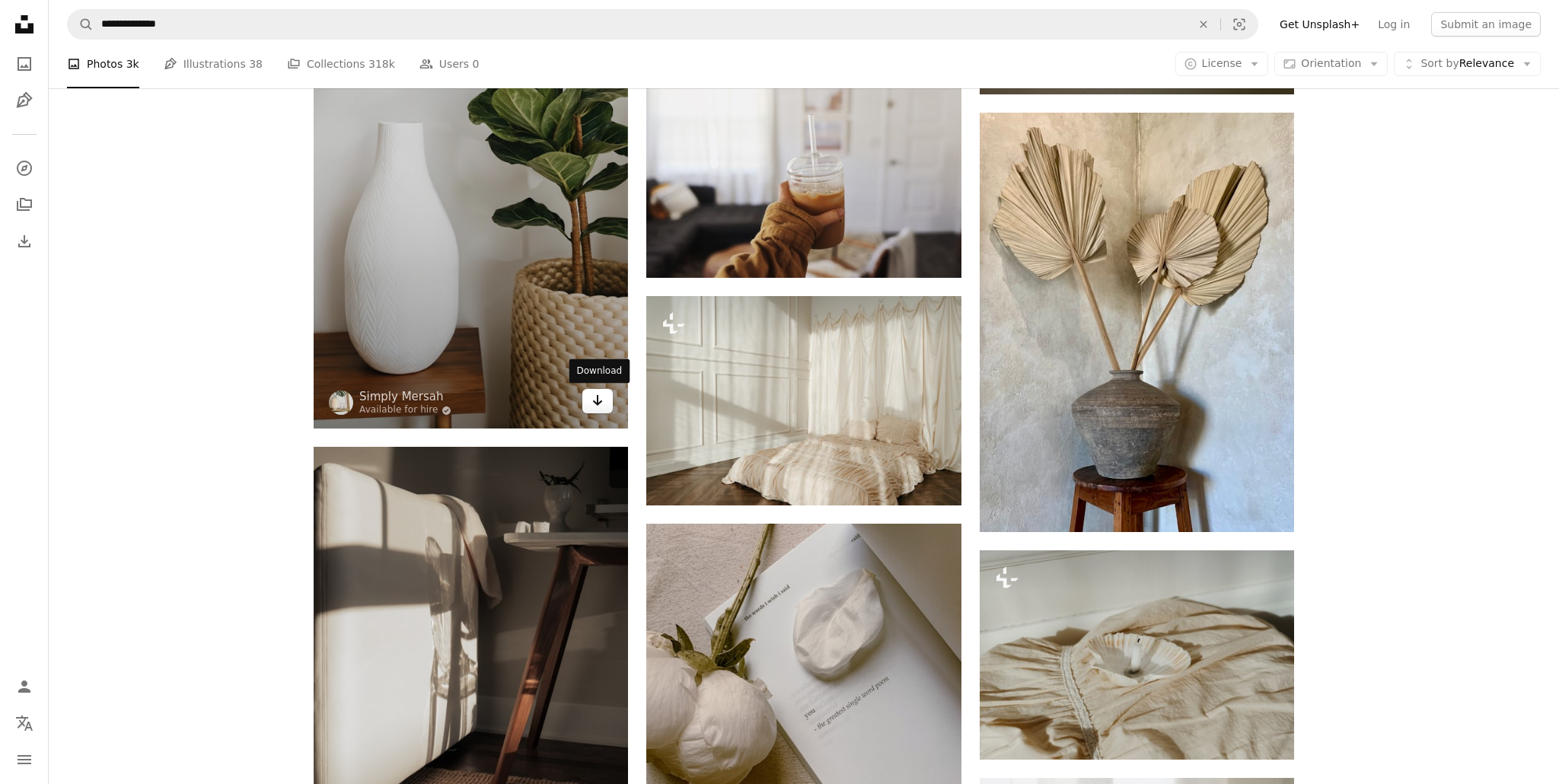
click at [596, 404] on icon "Arrow pointing down" at bounding box center [597, 401] width 12 height 18
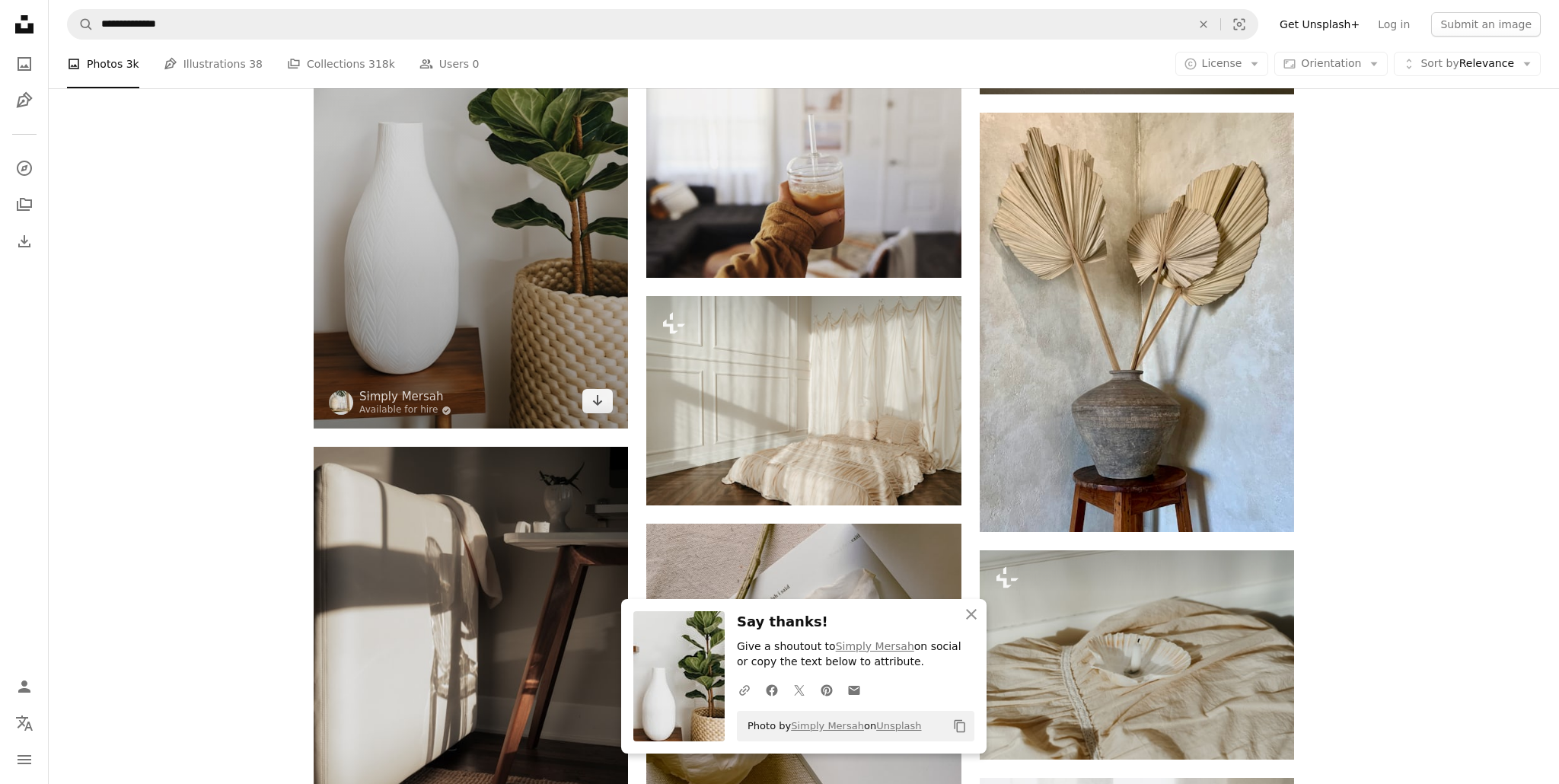
scroll to position [10708, 0]
